Goal: Task Accomplishment & Management: Use online tool/utility

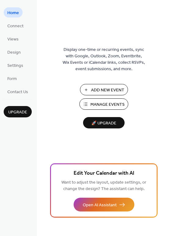
click at [106, 104] on span "Manage Events" at bounding box center [108, 104] width 34 height 6
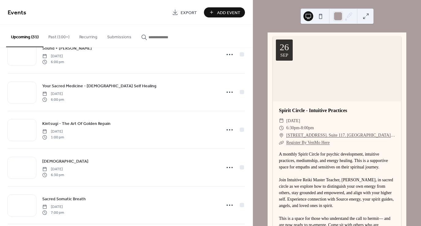
scroll to position [967, 0]
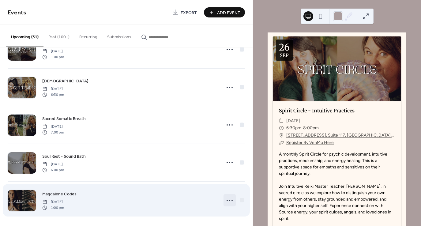
click at [227, 199] on icon at bounding box center [230, 200] width 10 height 10
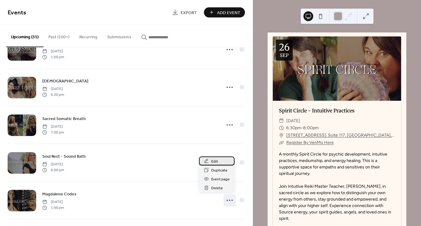
click at [218, 161] on div "Edit" at bounding box center [217, 160] width 36 height 9
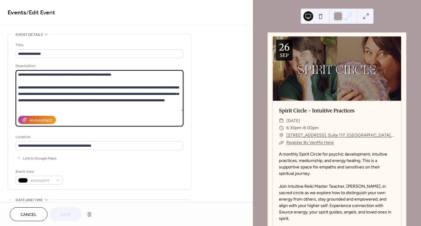
scroll to position [103, 0]
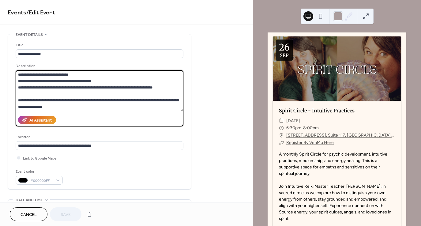
drag, startPoint x: 17, startPoint y: 75, endPoint x: 94, endPoint y: 125, distance: 92.4
click at [94, 125] on div "Description AI Assistant" at bounding box center [100, 95] width 168 height 64
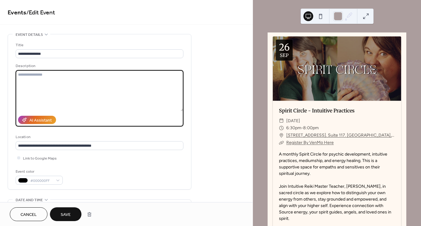
scroll to position [0, 0]
paste textarea "**********"
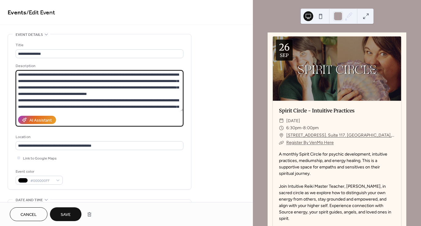
scroll to position [83, 0]
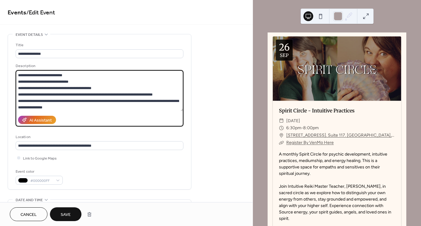
click at [161, 96] on textarea at bounding box center [100, 90] width 168 height 41
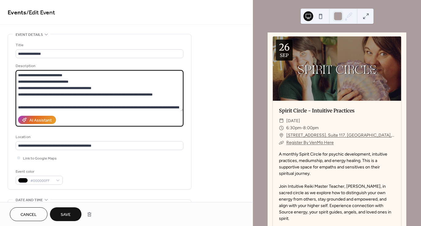
click at [154, 86] on textarea at bounding box center [100, 90] width 168 height 41
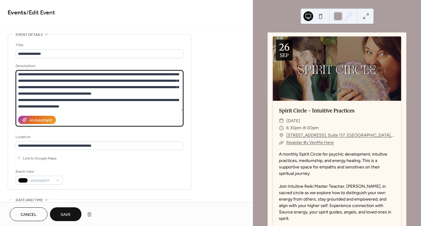
scroll to position [0, 0]
click at [149, 93] on textarea at bounding box center [100, 90] width 168 height 41
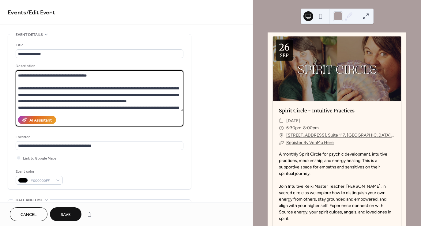
scroll to position [25, 0]
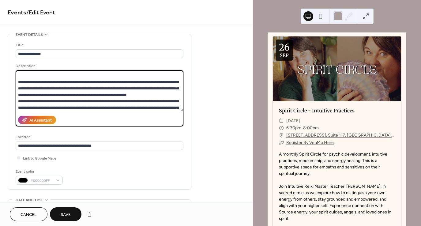
click at [170, 95] on textarea at bounding box center [100, 90] width 168 height 41
click at [167, 106] on textarea at bounding box center [100, 90] width 168 height 41
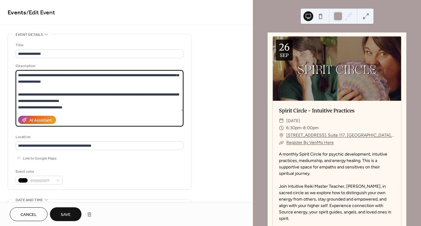
scroll to position [70, 0]
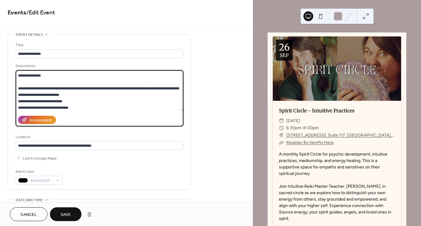
click at [132, 96] on textarea at bounding box center [100, 90] width 168 height 41
type textarea "**********"
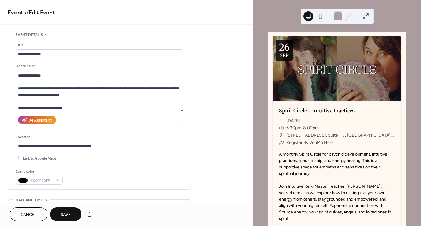
click at [74, 215] on button "Save" at bounding box center [66, 214] width 32 height 14
